Goal: Task Accomplishment & Management: Use online tool/utility

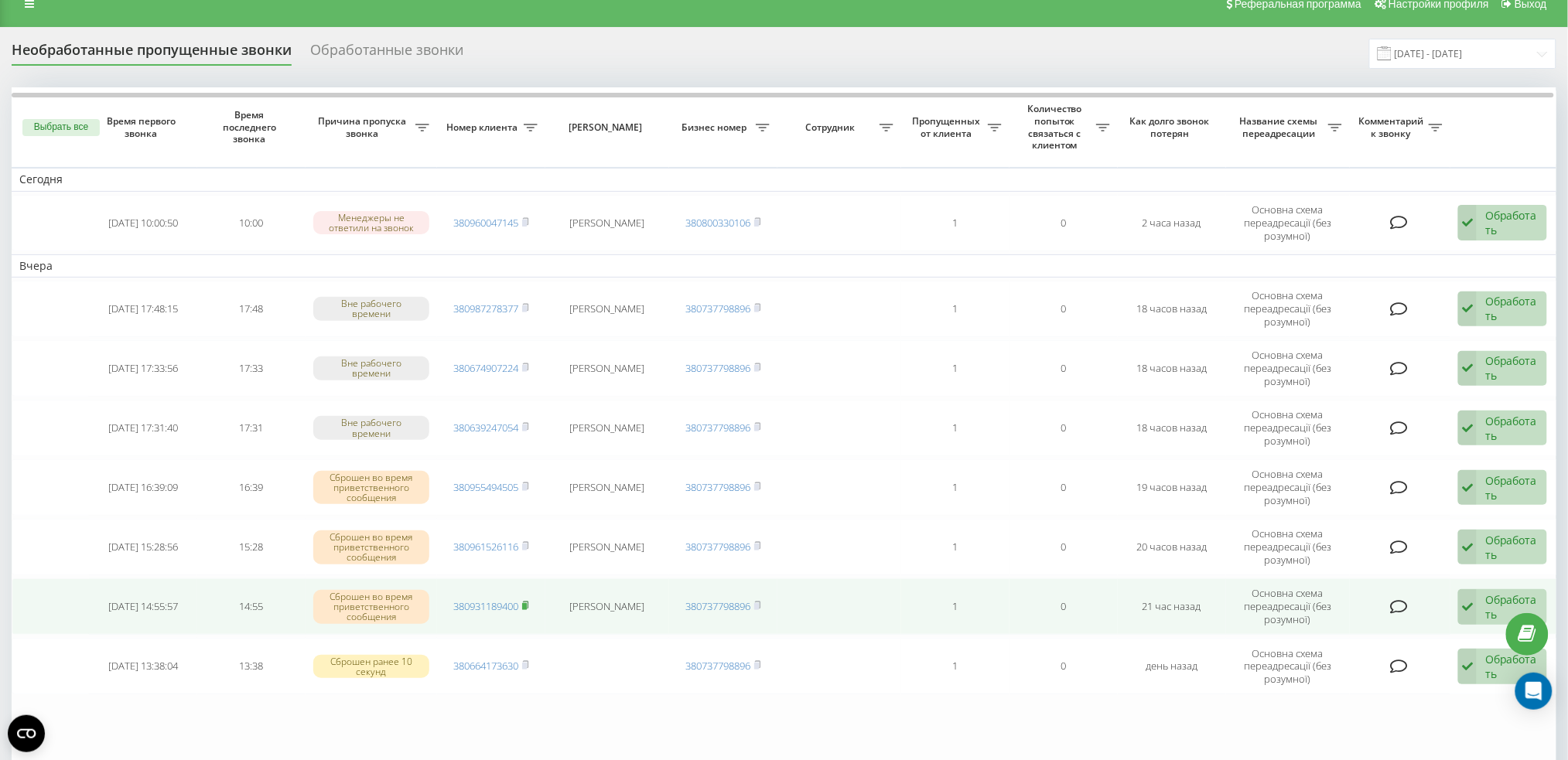
click at [526, 603] on rect at bounding box center [524, 606] width 5 height 7
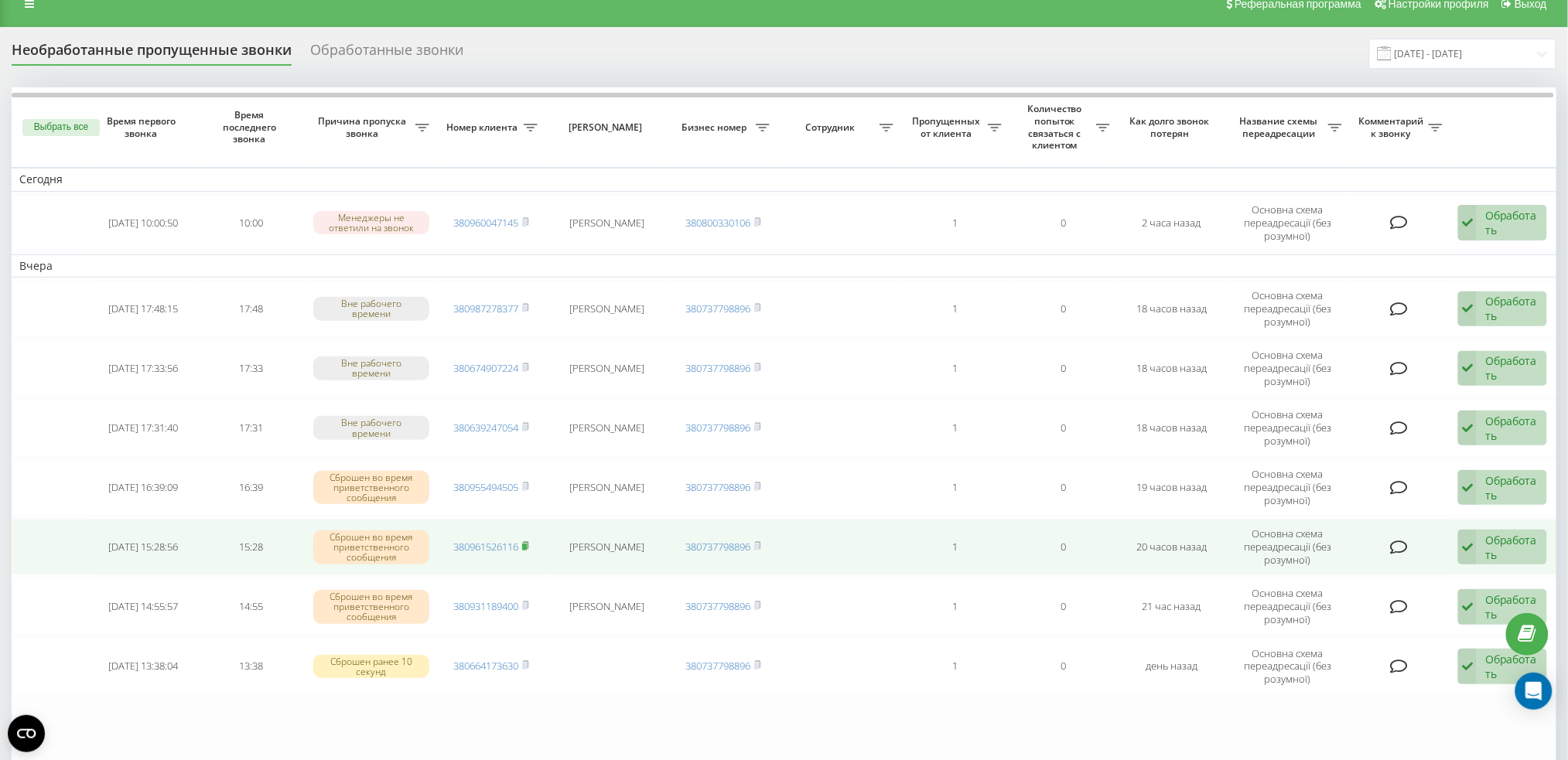
click at [526, 544] on rect at bounding box center [524, 547] width 5 height 7
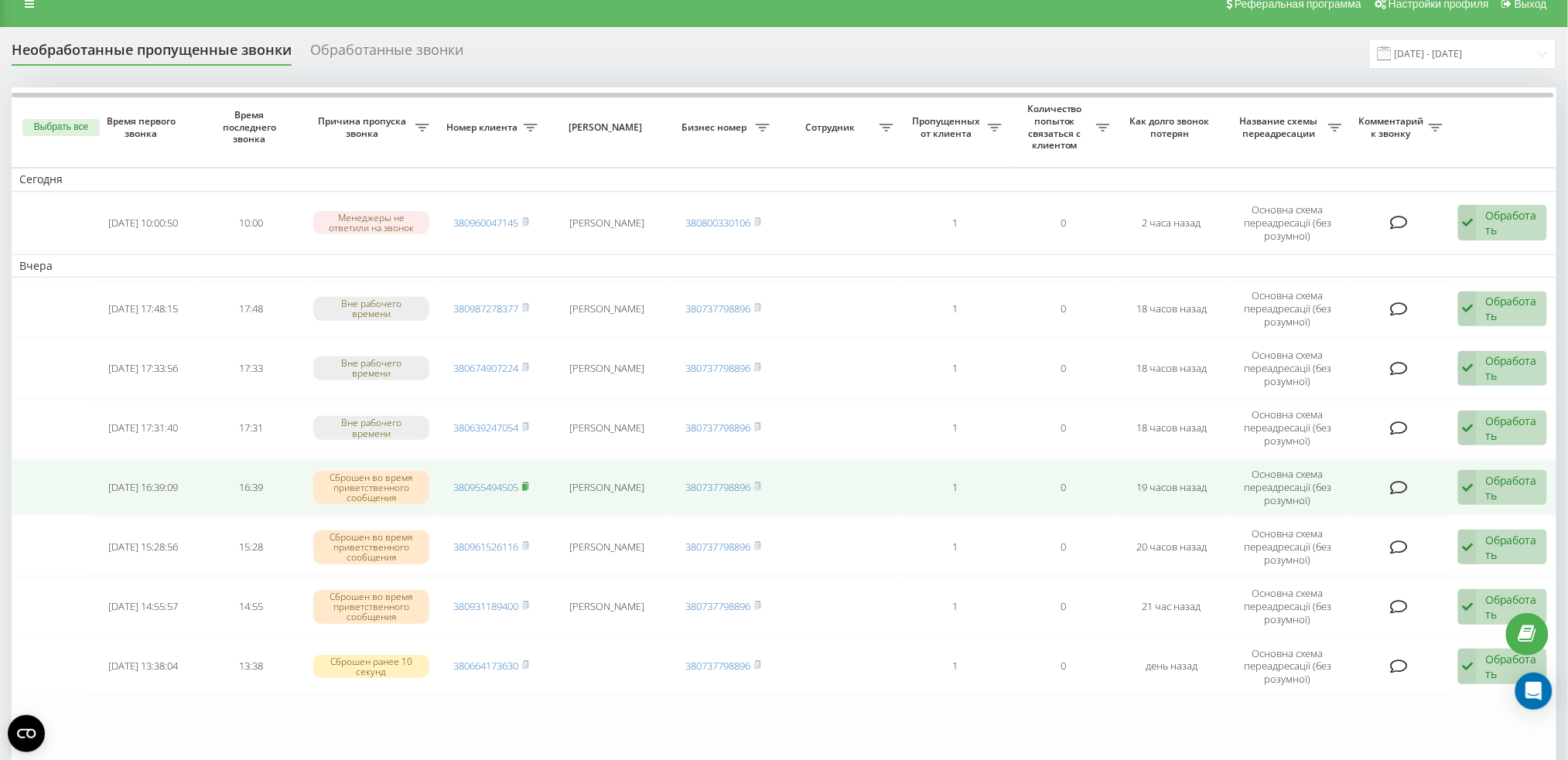
click at [527, 483] on icon at bounding box center [526, 486] width 6 height 7
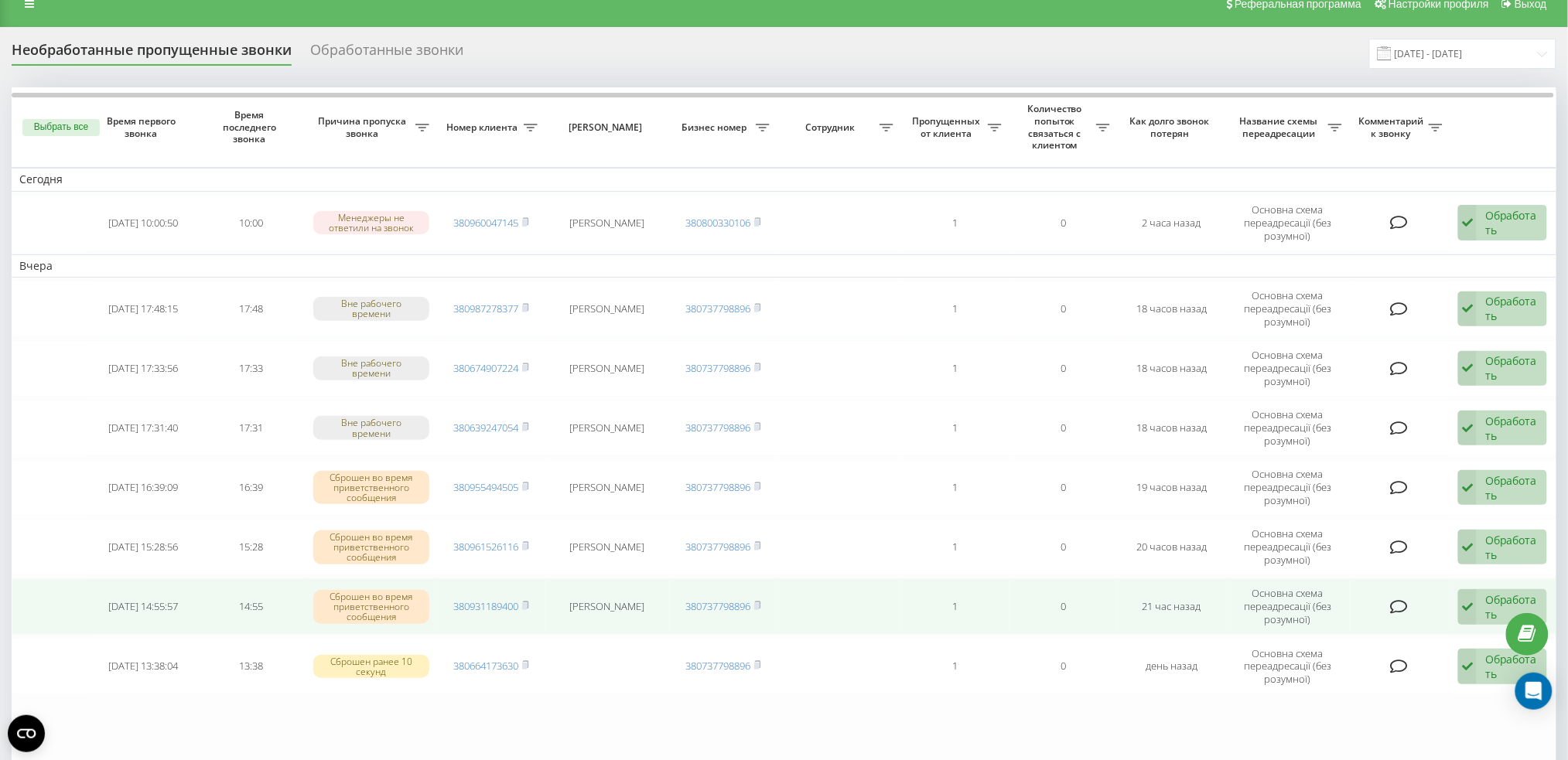
click at [1491, 595] on div "Обработать" at bounding box center [1511, 607] width 53 height 29
click at [1380, 659] on span "Связался с клиентом с помощью другого канала" at bounding box center [1392, 666] width 259 height 14
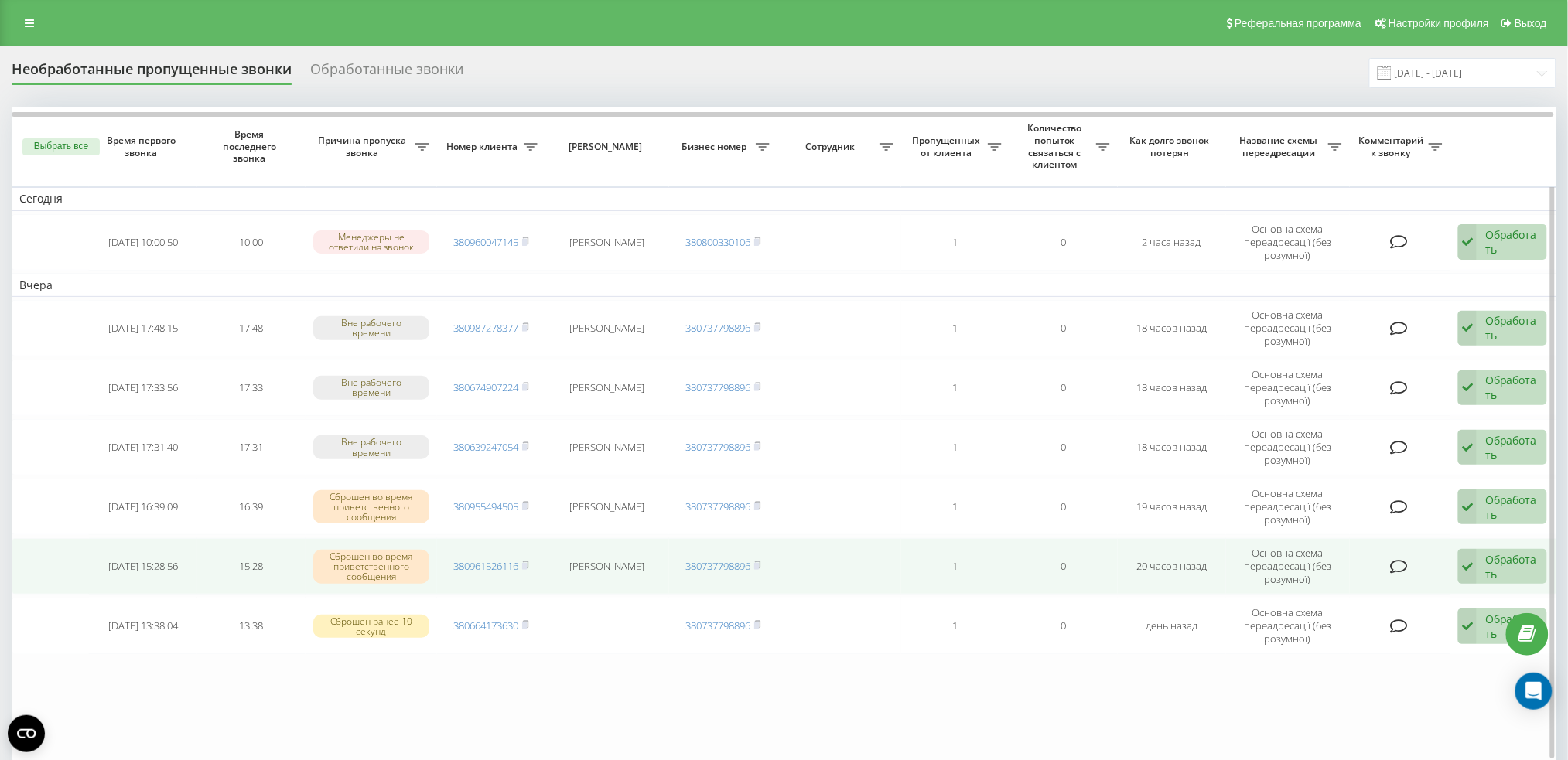
click at [1500, 564] on div "Обработать" at bounding box center [1511, 566] width 53 height 29
click at [1452, 613] on div "Связался с клиентом с помощью другого канала" at bounding box center [1398, 626] width 296 height 28
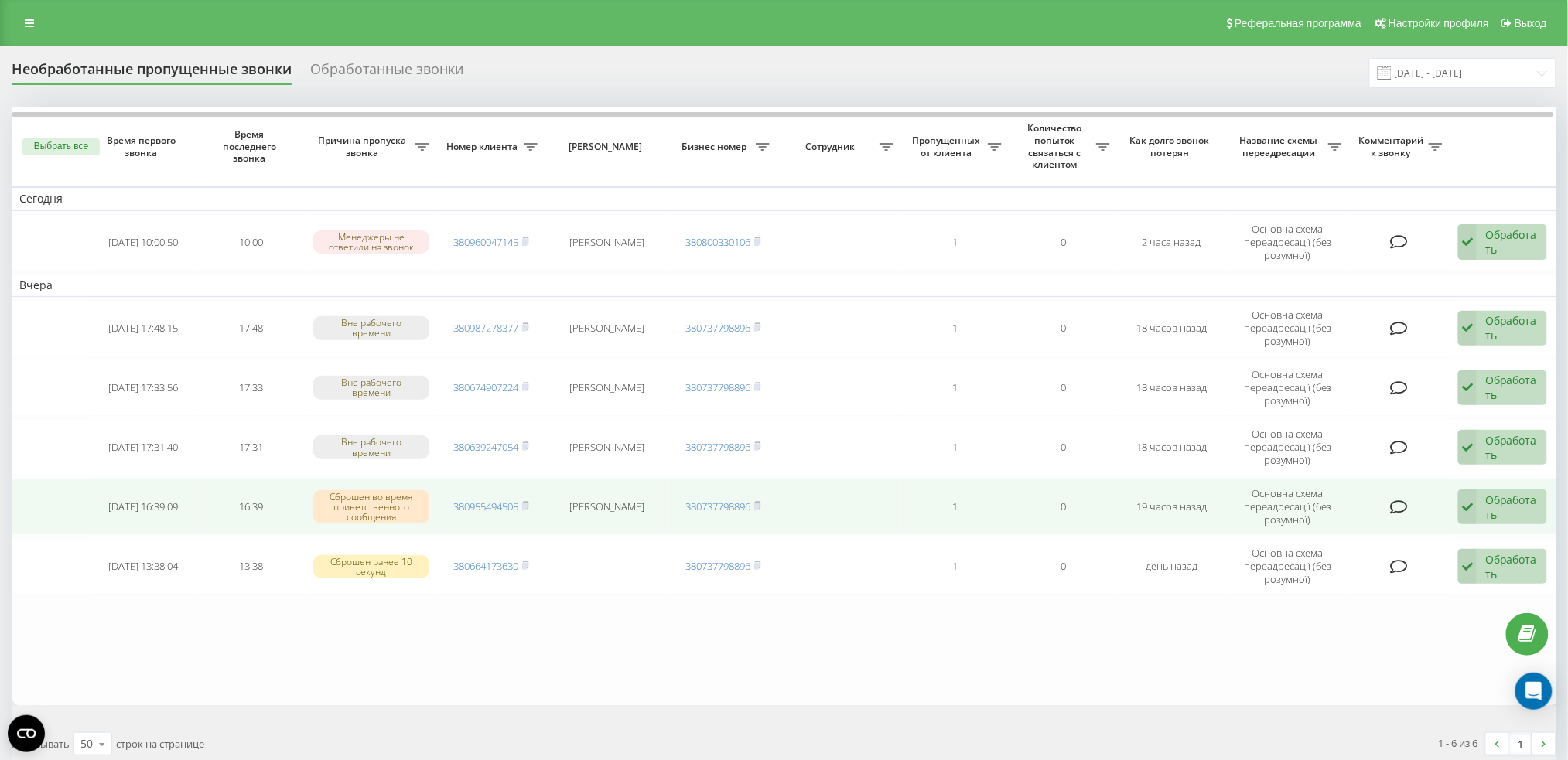
click at [1495, 501] on div "Обработать" at bounding box center [1511, 507] width 53 height 29
click at [1411, 563] on span "Связался с клиентом с помощью другого канала" at bounding box center [1392, 565] width 259 height 14
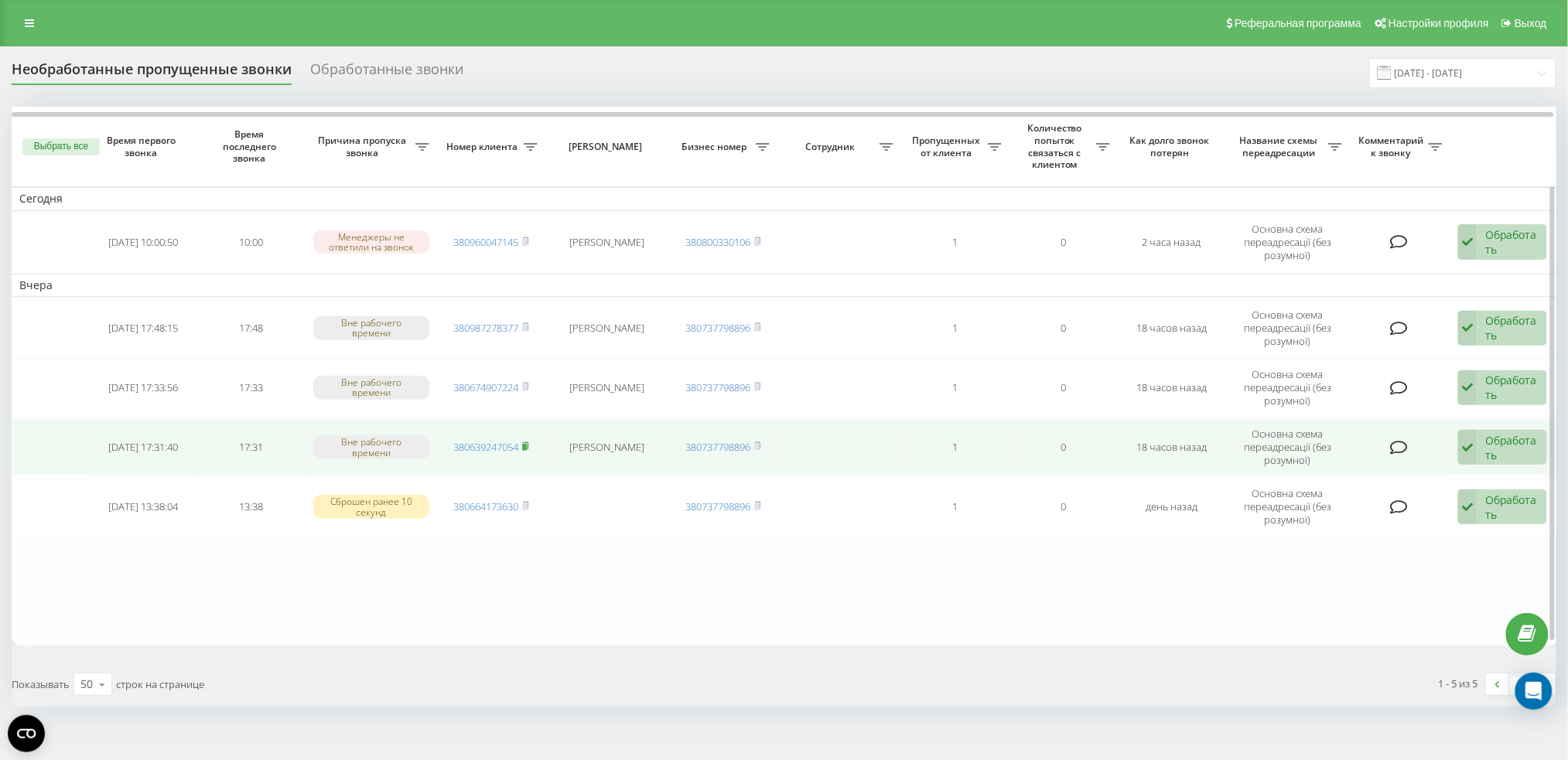
click at [527, 442] on icon at bounding box center [525, 447] width 7 height 9
click at [1496, 440] on div "Обработать" at bounding box center [1511, 448] width 53 height 29
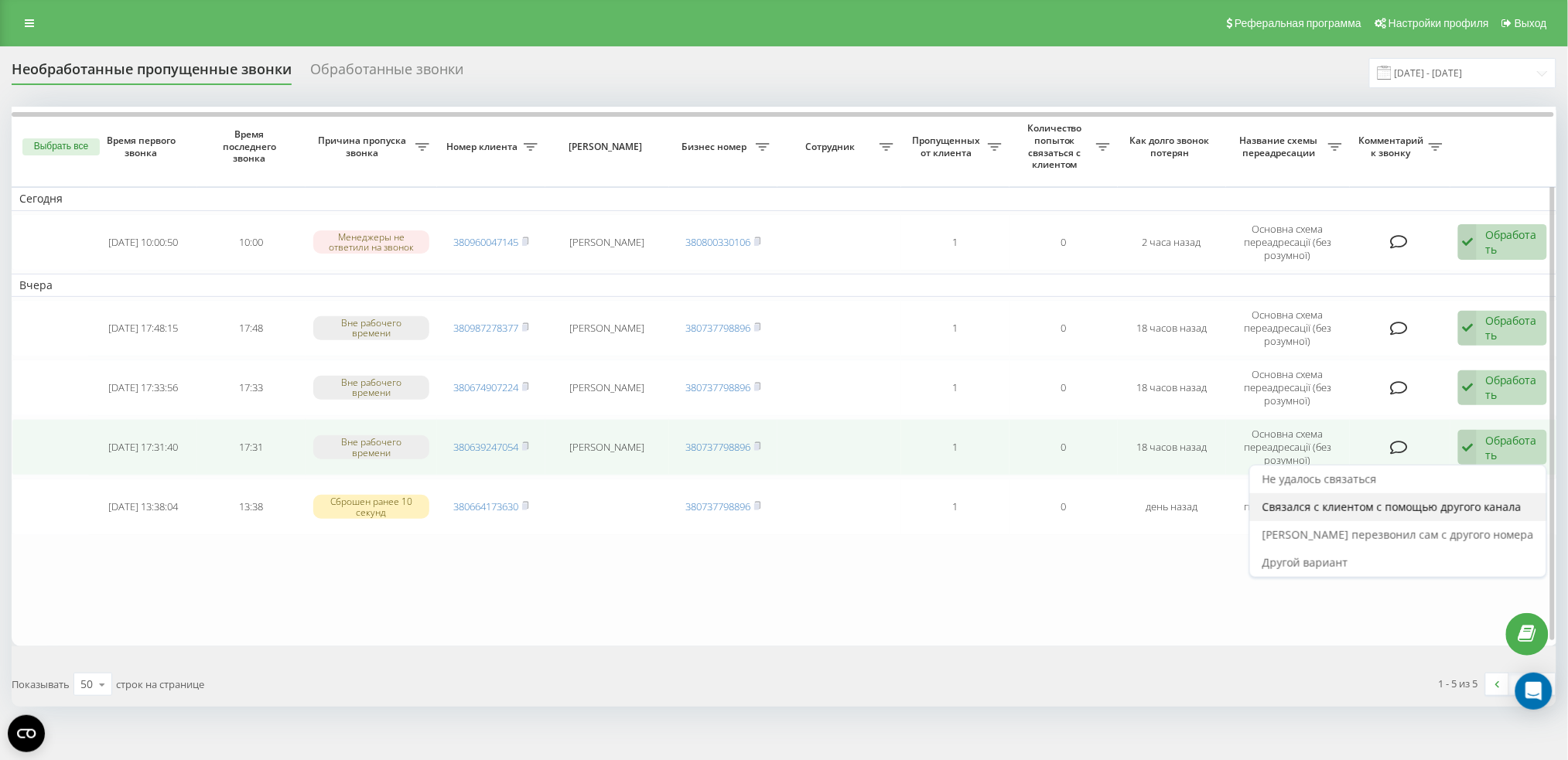
click at [1361, 500] on span "Связался с клиентом с помощью другого канала" at bounding box center [1392, 507] width 259 height 14
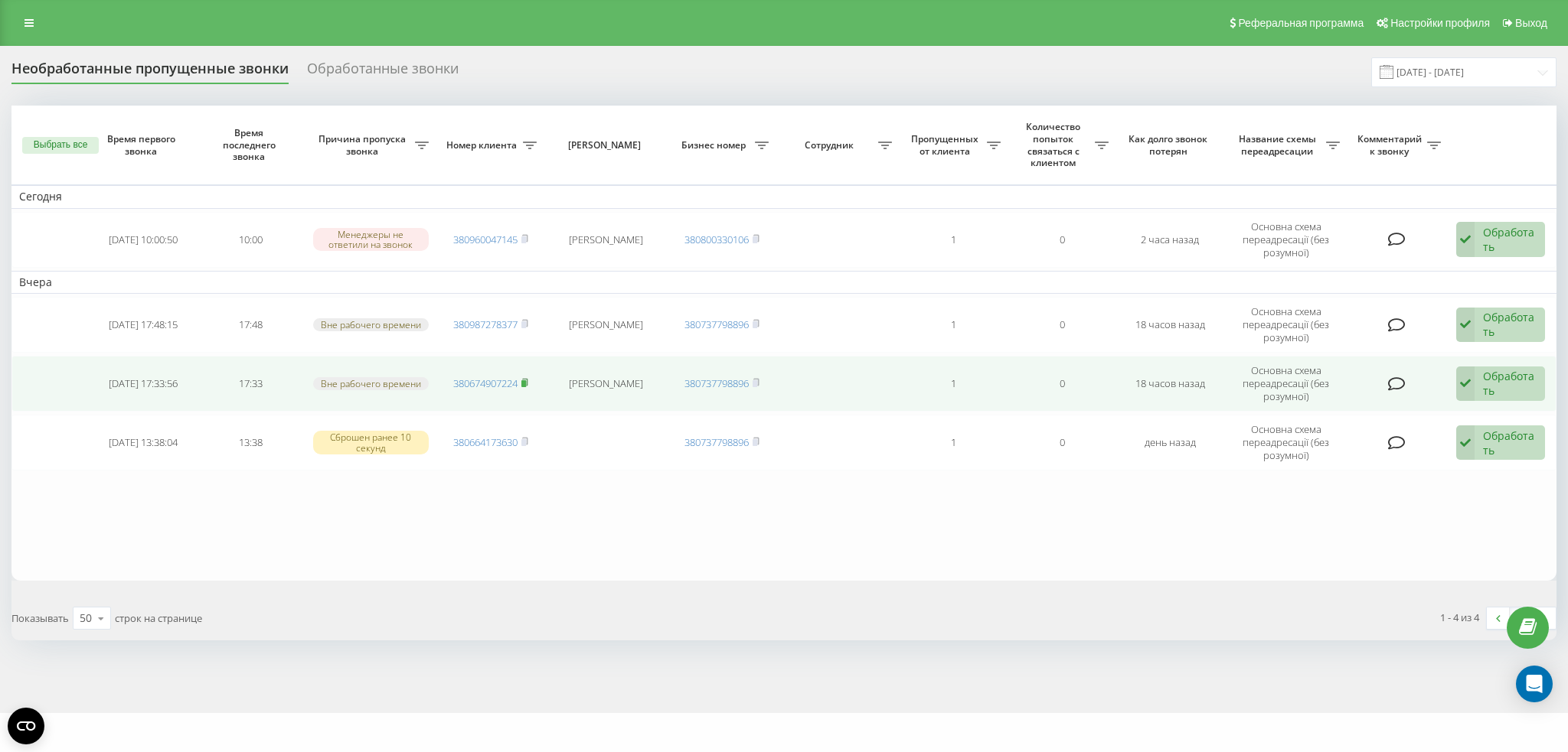
click at [529, 372] on td "380674907224" at bounding box center [490, 384] width 108 height 56
click at [525, 380] on rect at bounding box center [523, 383] width 5 height 7
click at [1492, 376] on div "Обработать" at bounding box center [1509, 383] width 54 height 29
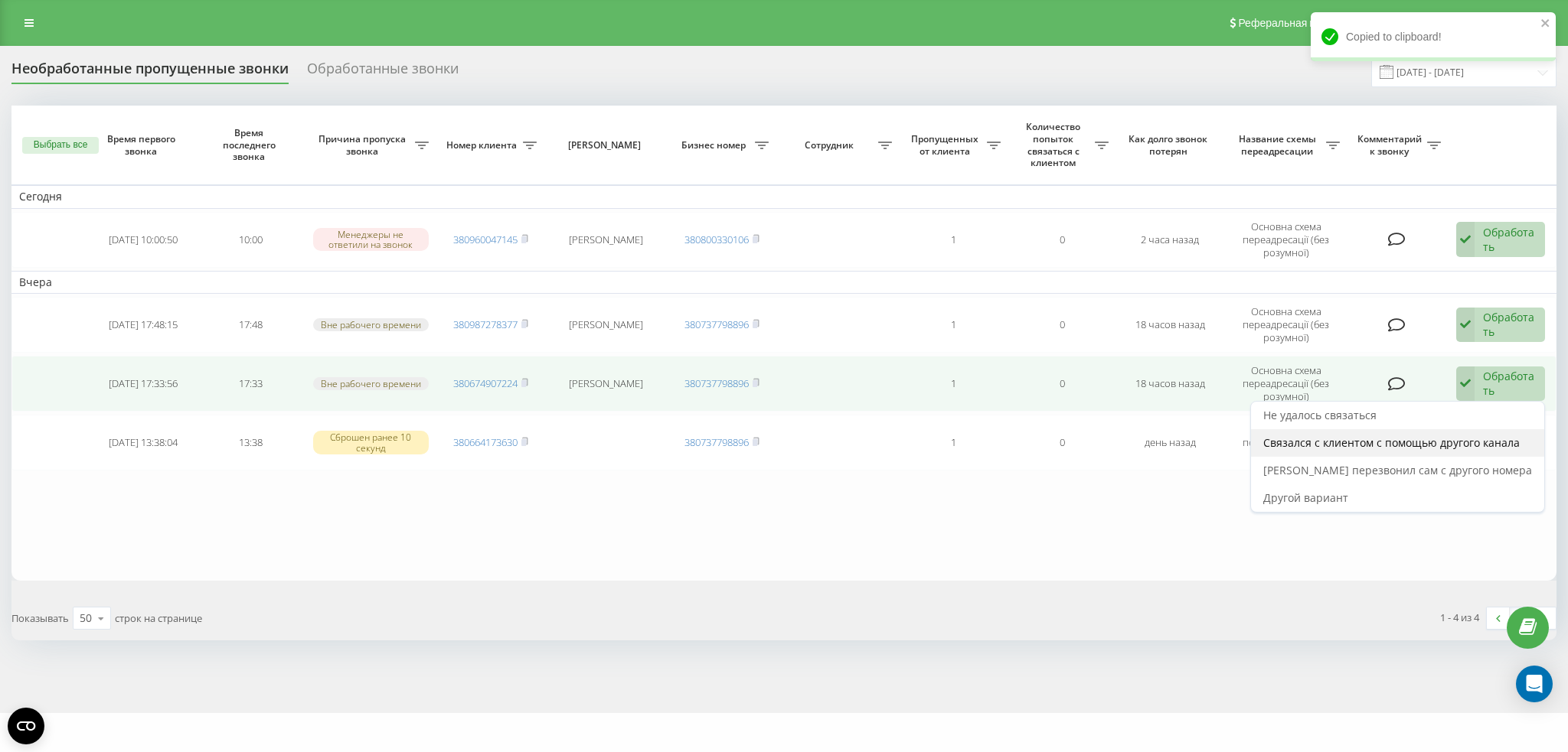
click at [1324, 438] on span "Связался с клиентом с помощью другого канала" at bounding box center [1391, 442] width 256 height 14
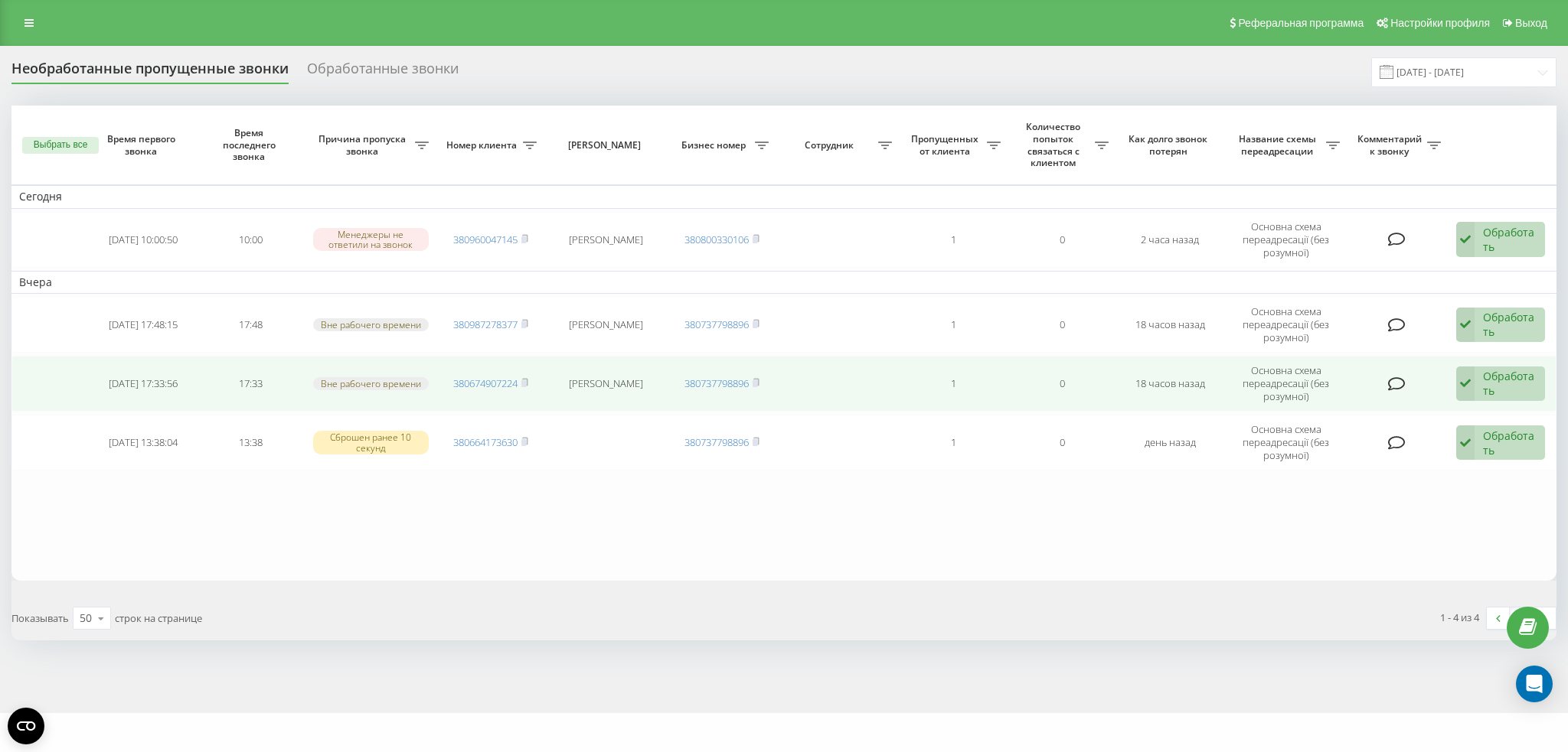
click at [1491, 385] on div "Обработать" at bounding box center [1509, 383] width 54 height 29
click at [1341, 429] on div "Связался с клиентом с помощью другого канала" at bounding box center [1397, 442] width 293 height 27
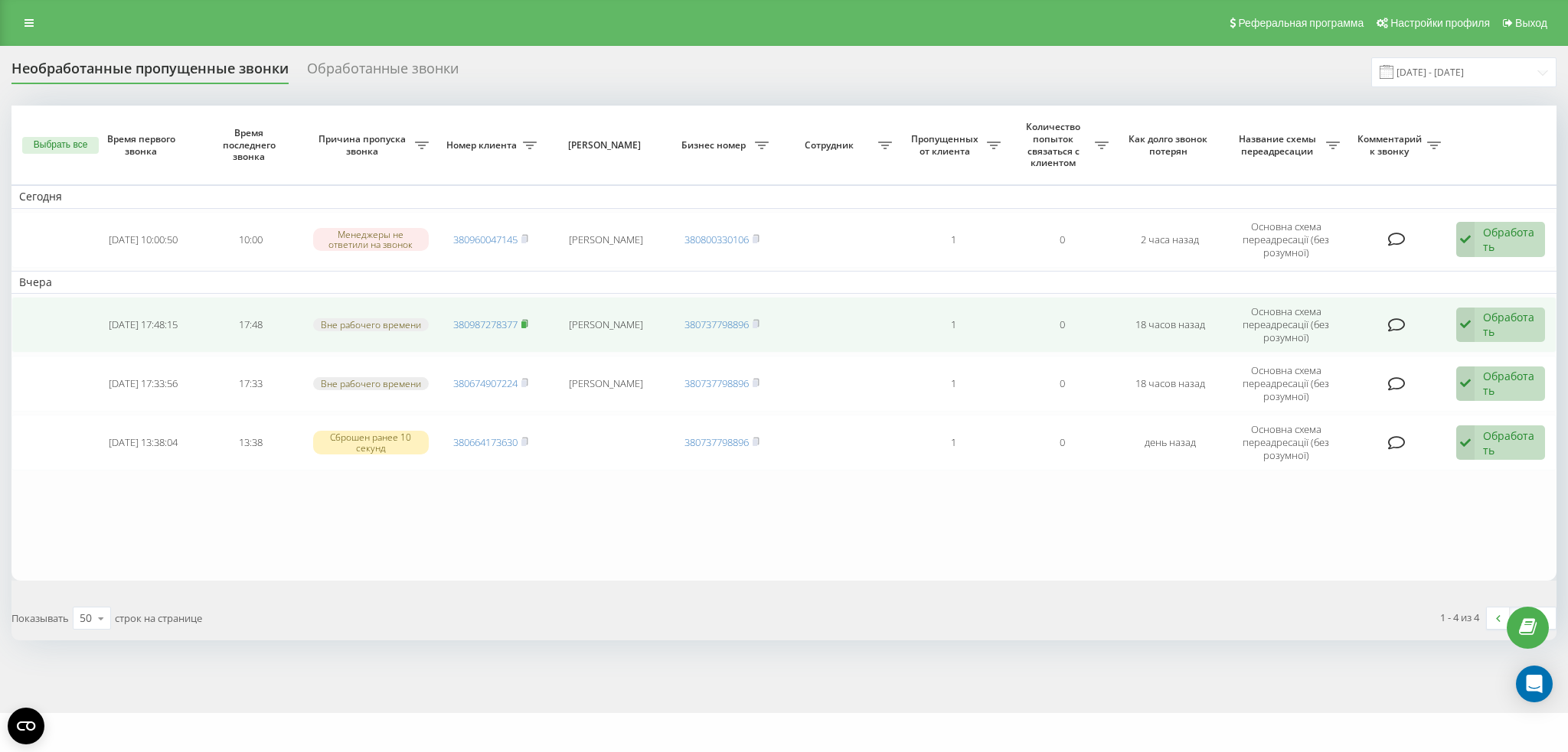
click at [527, 319] on icon at bounding box center [524, 324] width 7 height 9
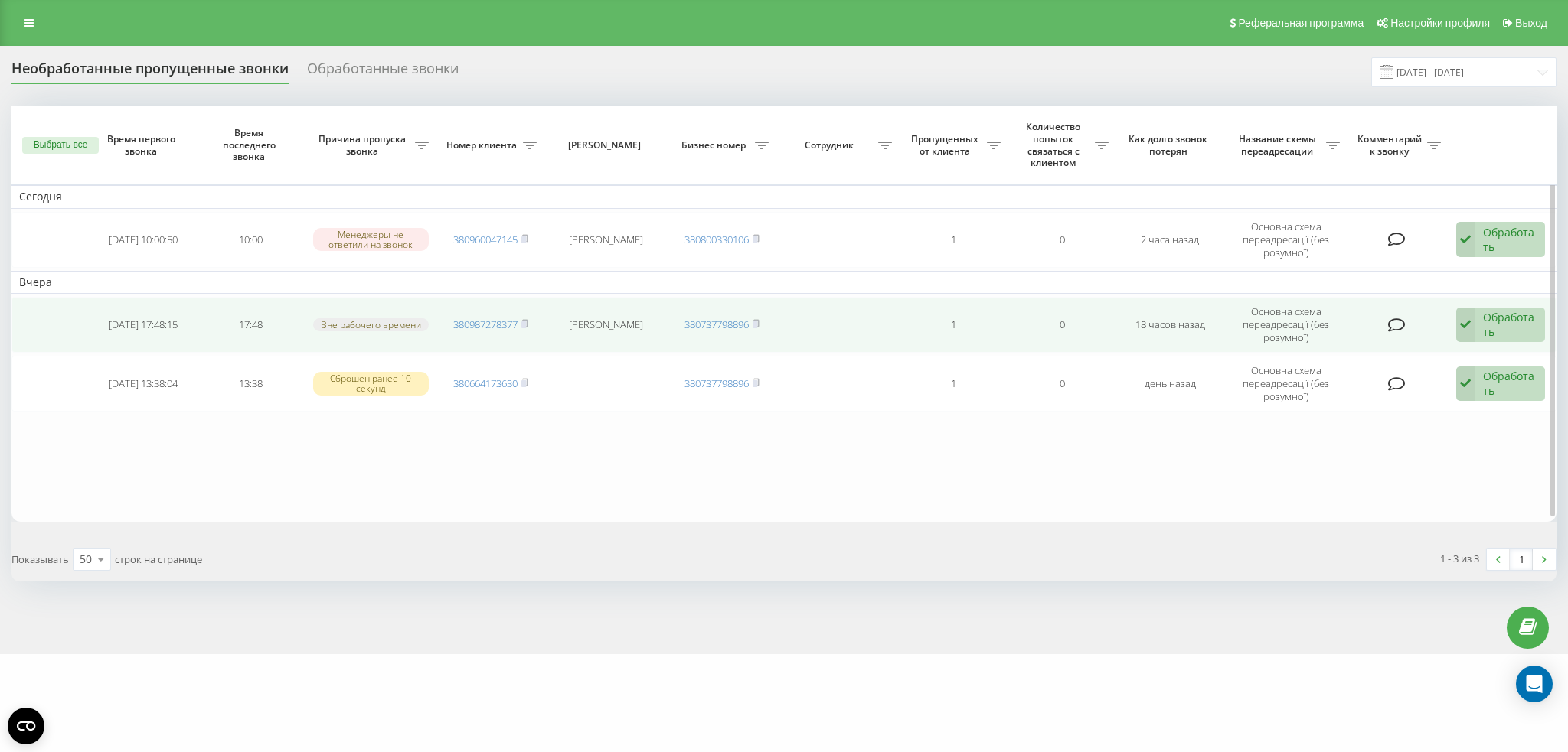
click at [1520, 313] on div "Обработать" at bounding box center [1509, 324] width 54 height 29
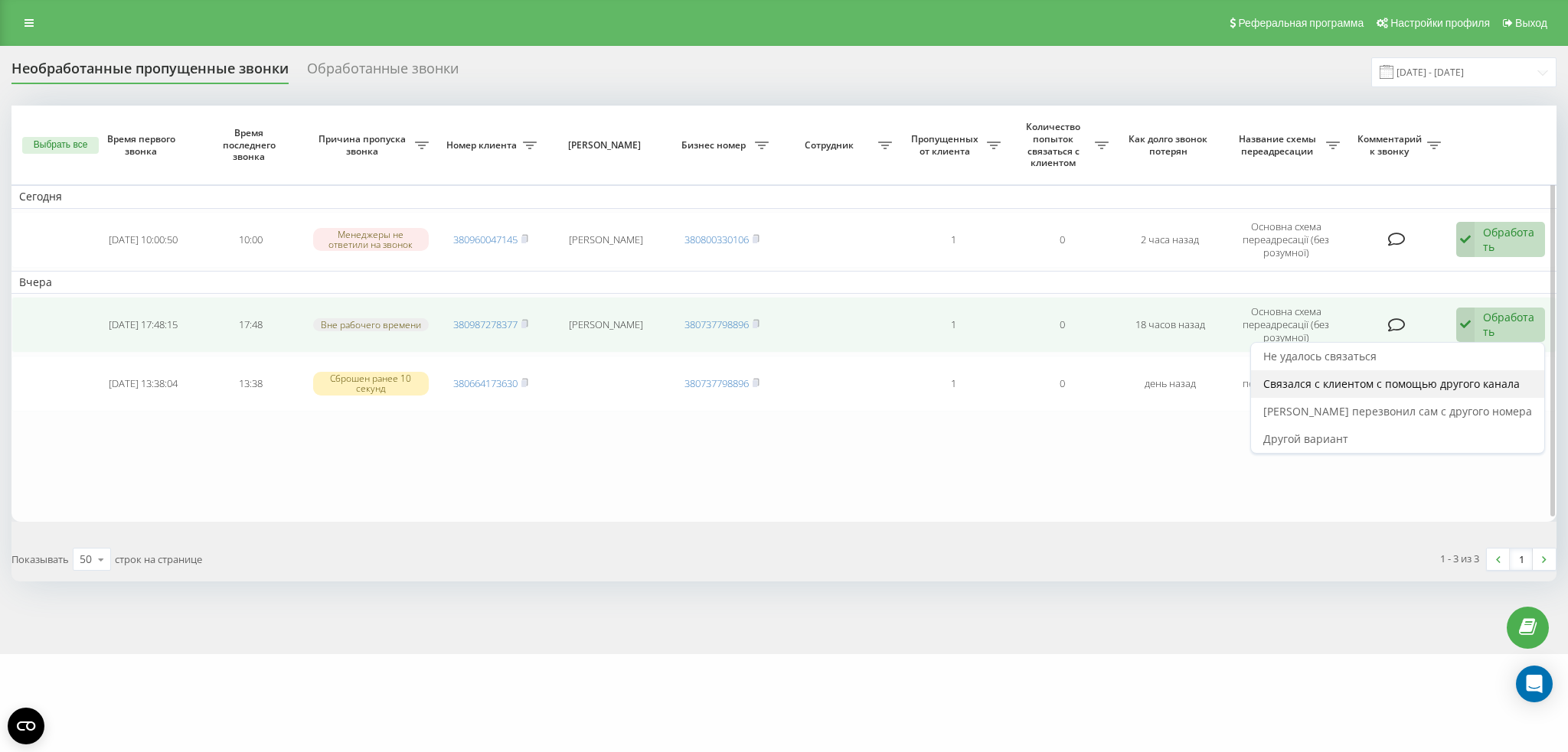
click at [1350, 376] on span "Связался с клиентом с помощью другого канала" at bounding box center [1391, 383] width 256 height 14
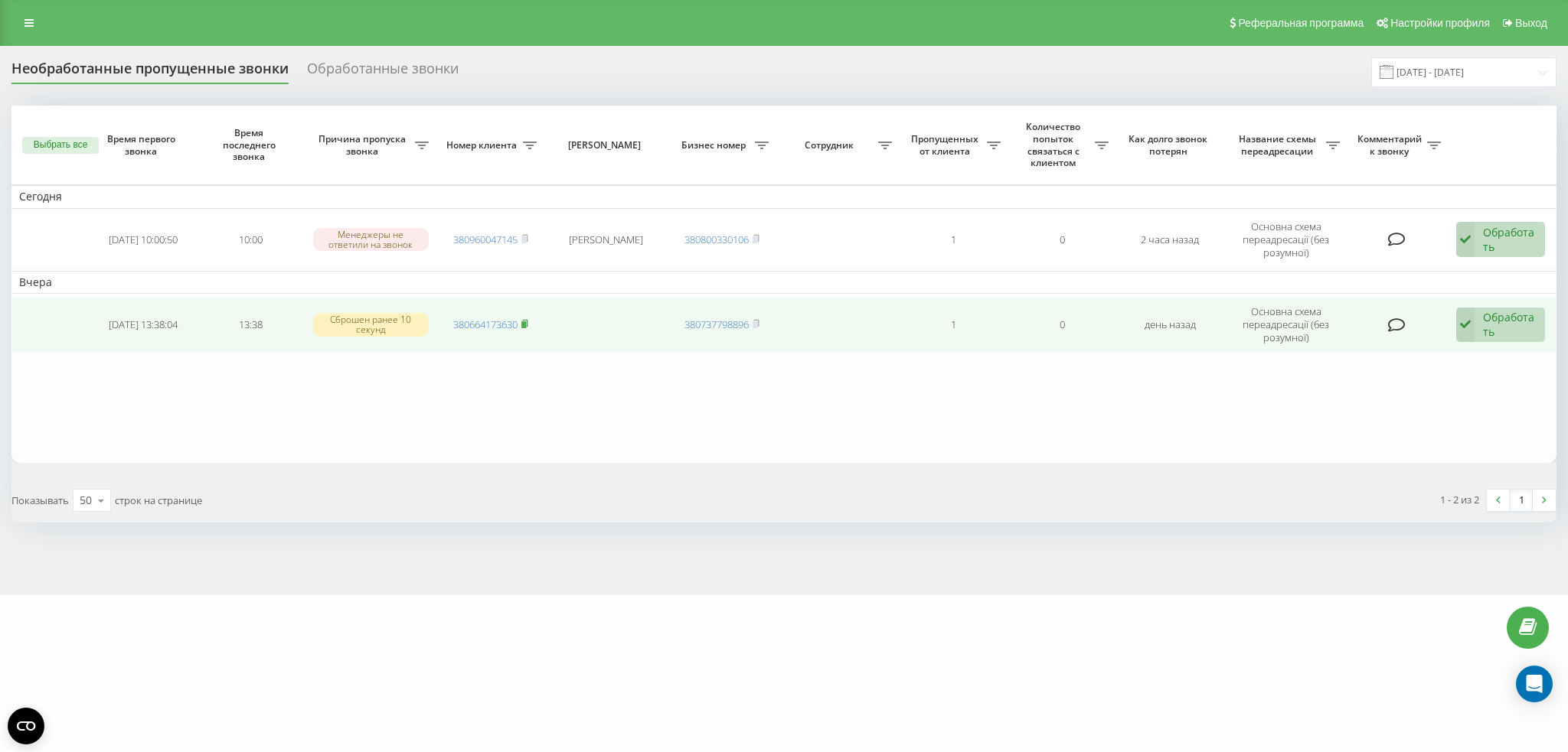
click at [526, 323] on rect at bounding box center [523, 324] width 5 height 7
click at [1485, 326] on div "Обработать" at bounding box center [1509, 324] width 54 height 29
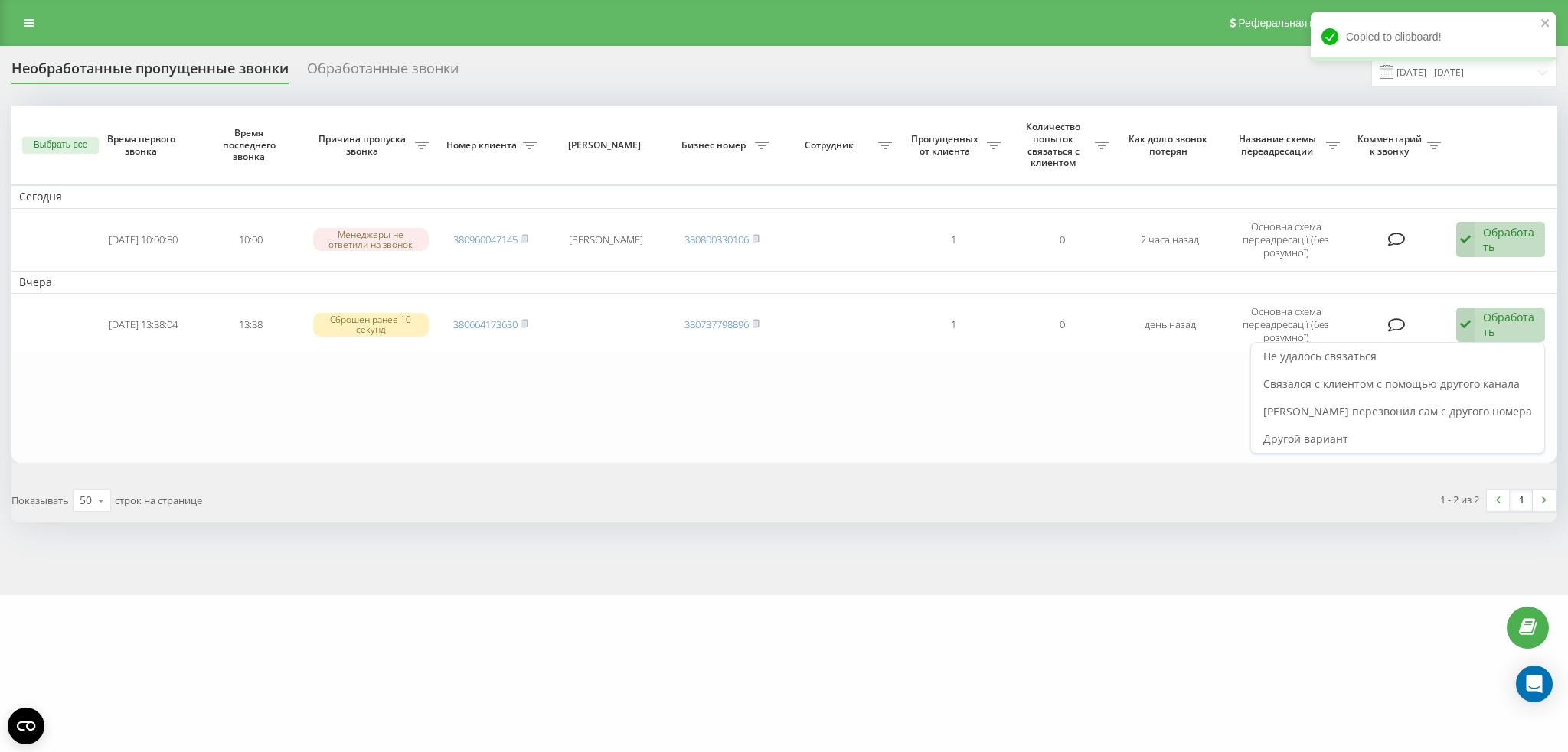
drag, startPoint x: 1391, startPoint y: 408, endPoint x: 1382, endPoint y: 391, distance: 19.2
click at [1392, 408] on span "[PERSON_NAME] перезвонил сам с другого номера" at bounding box center [1397, 411] width 269 height 14
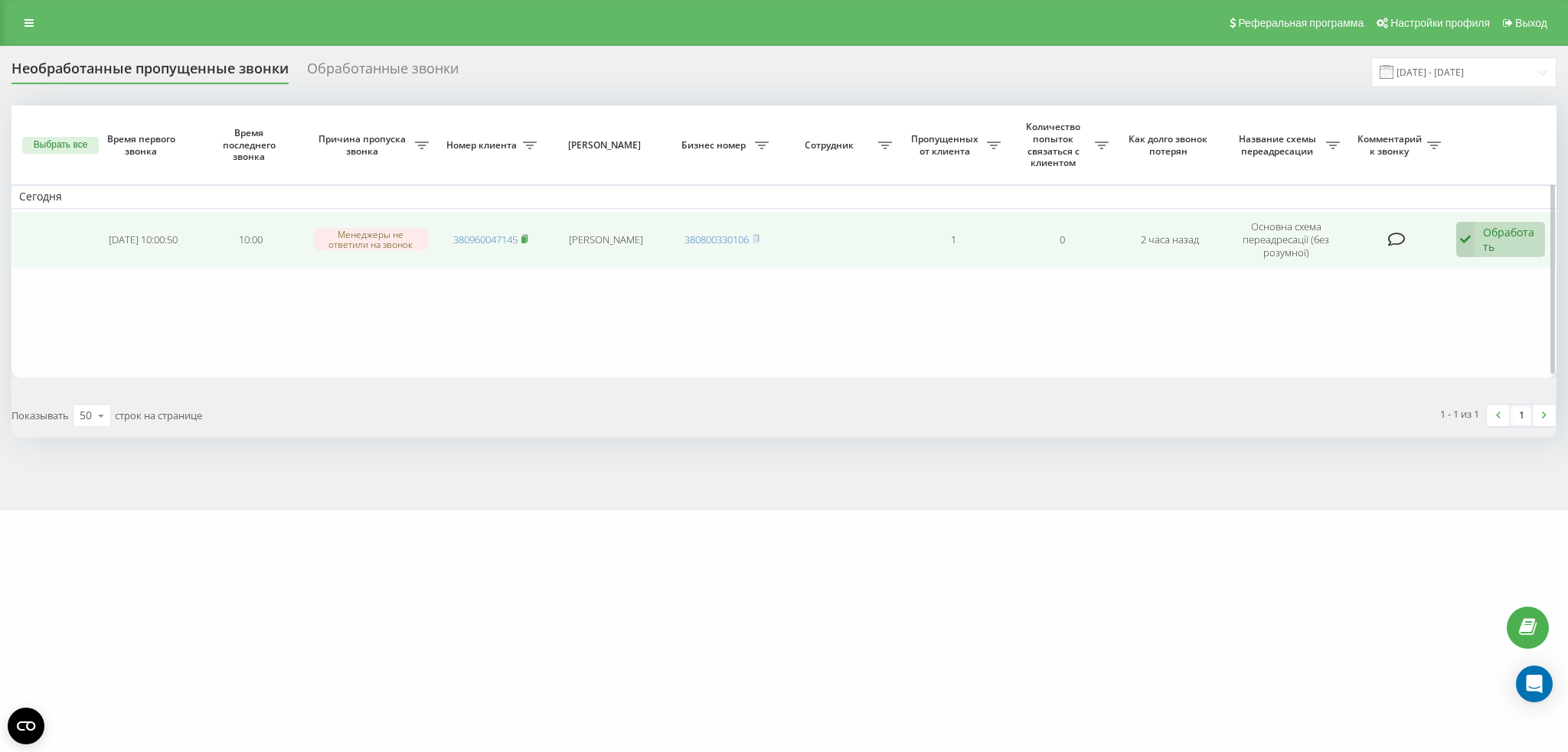
click at [526, 237] on rect at bounding box center [523, 239] width 5 height 7
click at [1466, 247] on icon at bounding box center [1466, 239] width 19 height 36
click at [1399, 333] on div "[PERSON_NAME] перезвонил сам с другого номера" at bounding box center [1397, 326] width 293 height 27
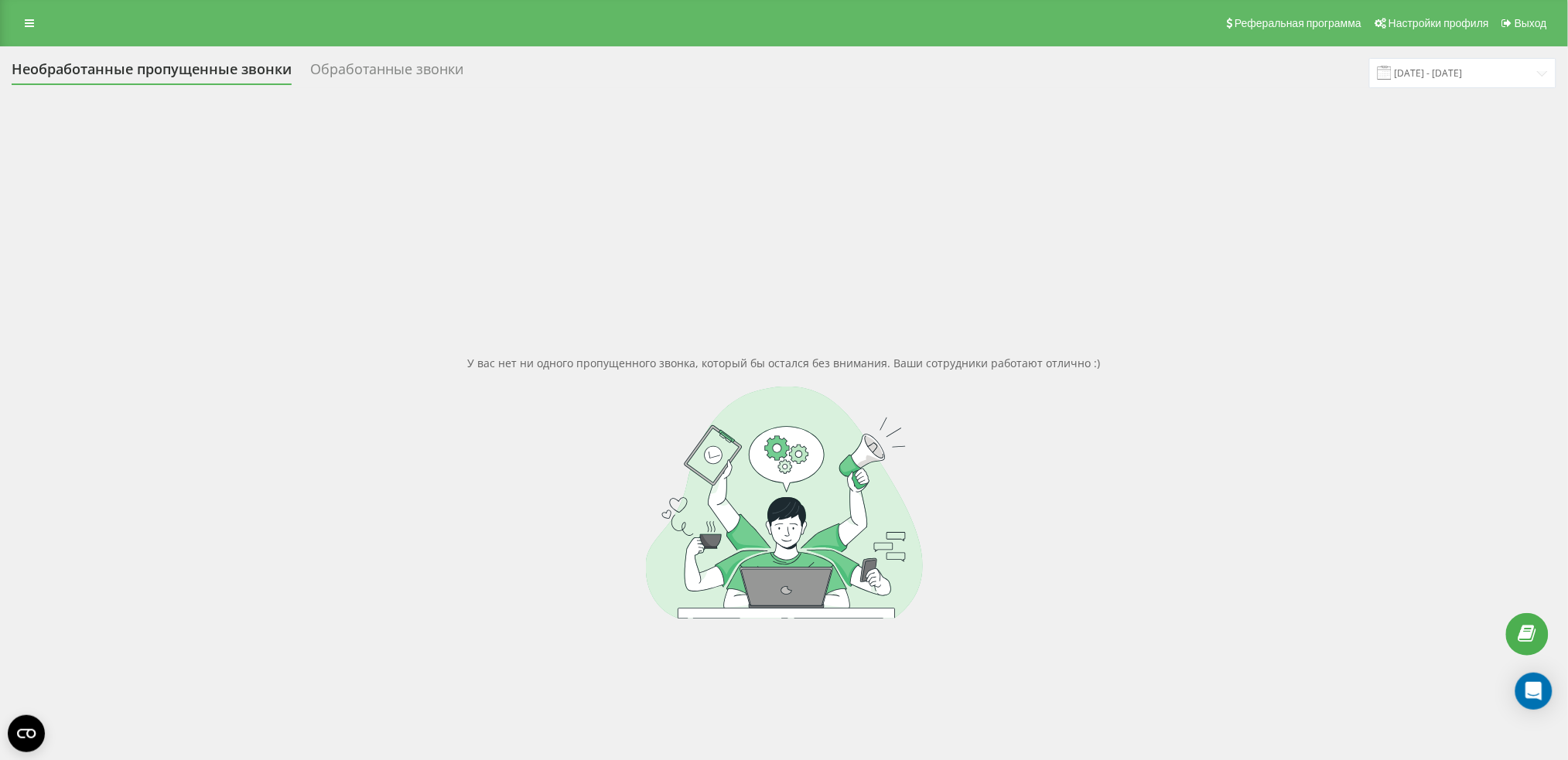
click at [111, 399] on div at bounding box center [784, 503] width 1544 height 232
click at [75, 224] on div "У вас нет ни одного пропущенного звонка, который бы остался без внимания. Ваши …" at bounding box center [784, 487] width 1544 height 760
